Goal: Information Seeking & Learning: Learn about a topic

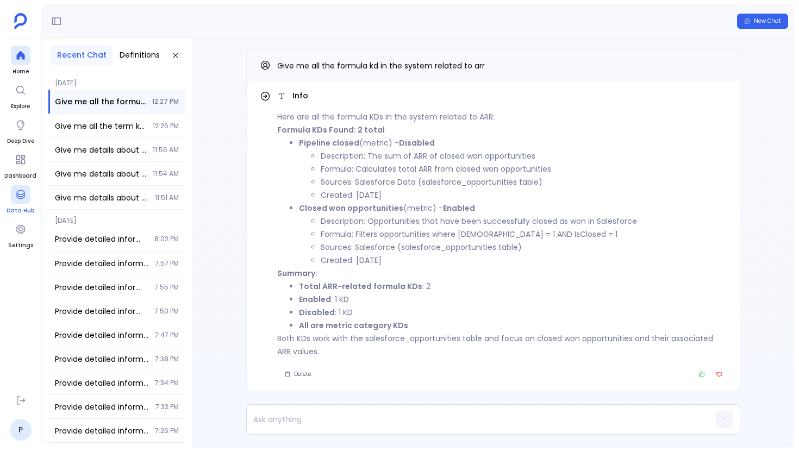
click at [14, 209] on span "Data Hub" at bounding box center [21, 211] width 28 height 9
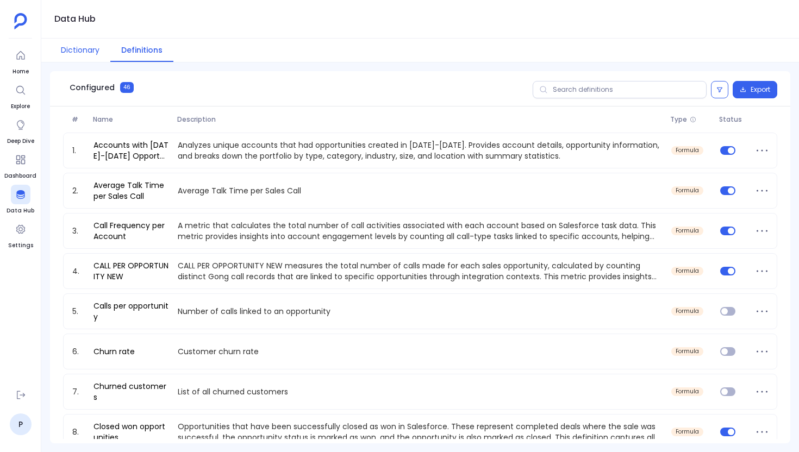
click at [94, 60] on button "Dictionary" at bounding box center [80, 50] width 60 height 23
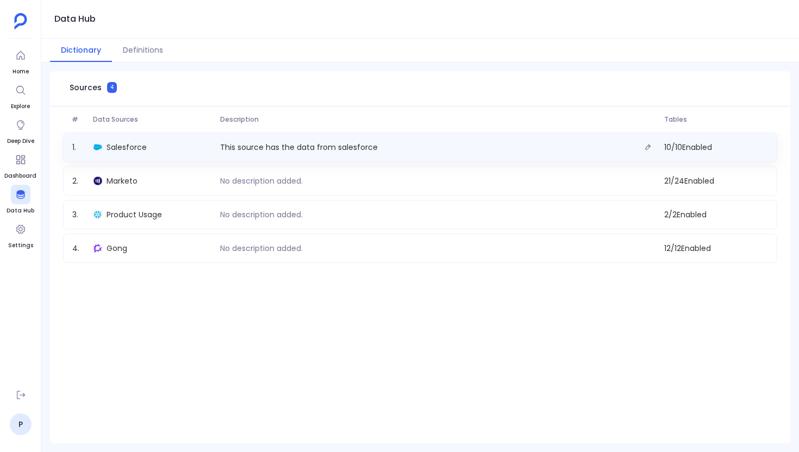
click at [189, 160] on div "1 . Salesforce This source has the data from salesforce 10 / 10 Enabled" at bounding box center [420, 147] width 714 height 29
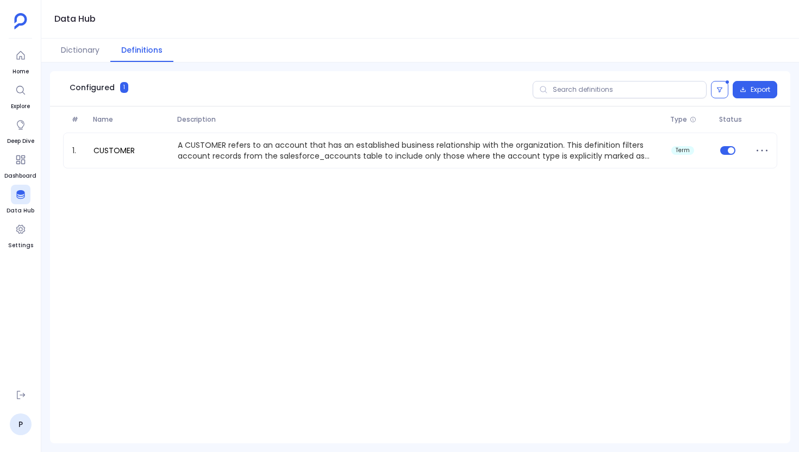
click at [450, 56] on div "Dictionary Definitions" at bounding box center [420, 51] width 758 height 24
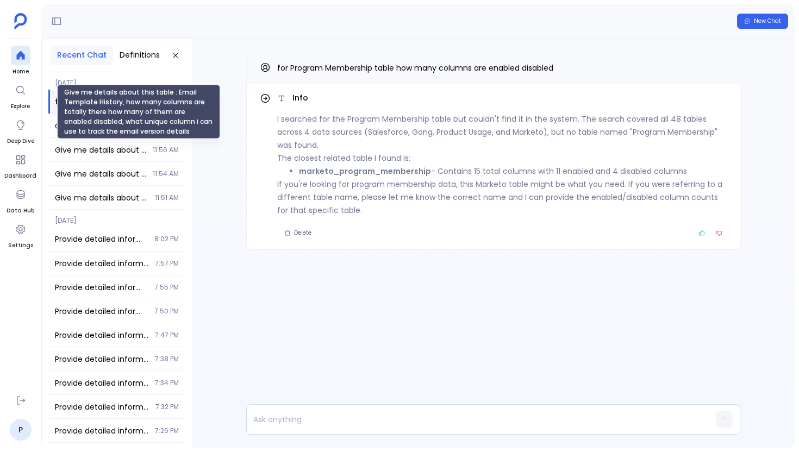
click at [99, 124] on div "Give me details about this table : Email Template History, how many columns are…" at bounding box center [138, 112] width 163 height 54
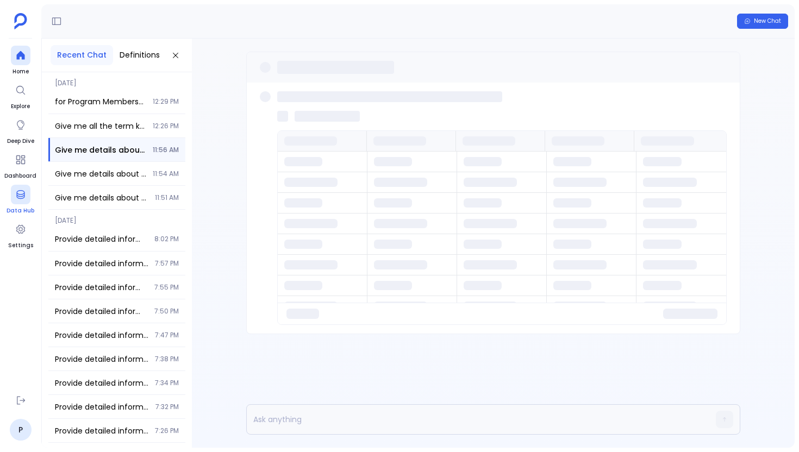
click at [22, 202] on div at bounding box center [21, 195] width 20 height 20
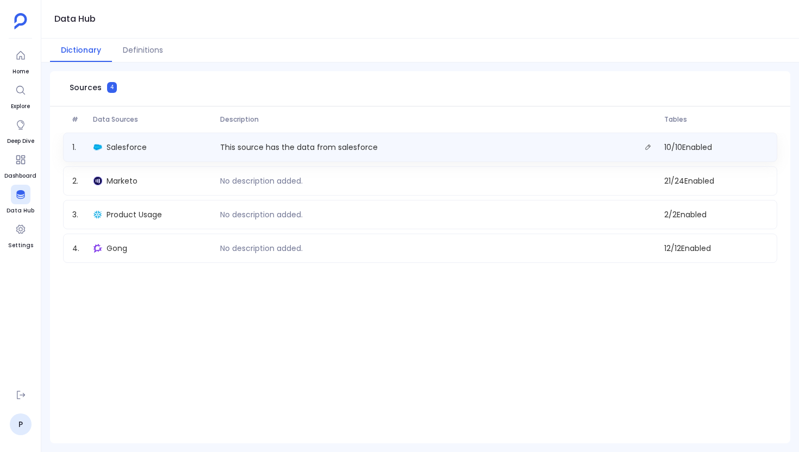
click at [158, 139] on div "1 . Salesforce This source has the data from salesforce 10 / 10 Enabled" at bounding box center [420, 147] width 714 height 29
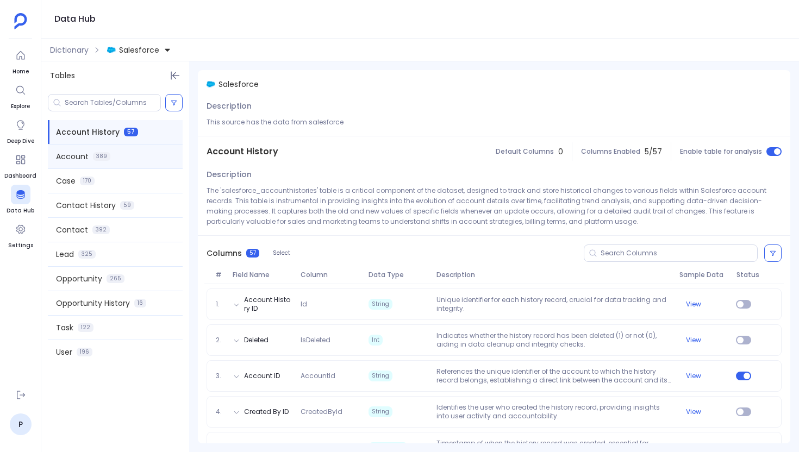
click at [139, 164] on div "Account 389" at bounding box center [115, 157] width 135 height 24
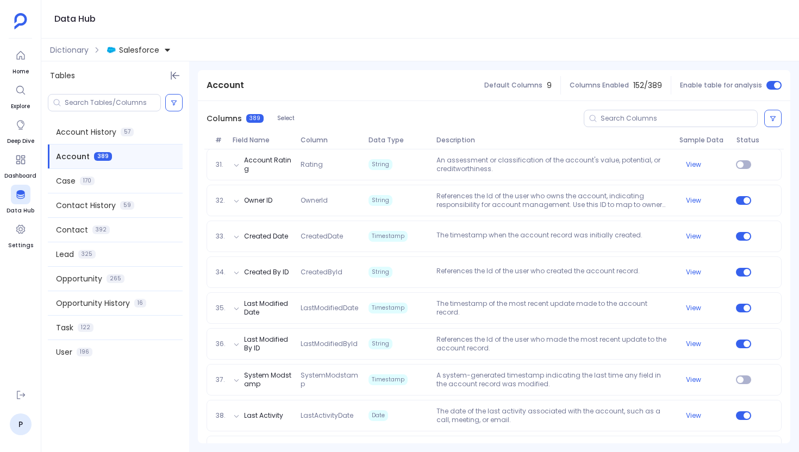
scroll to position [1208, 0]
